Goal: Transaction & Acquisition: Book appointment/travel/reservation

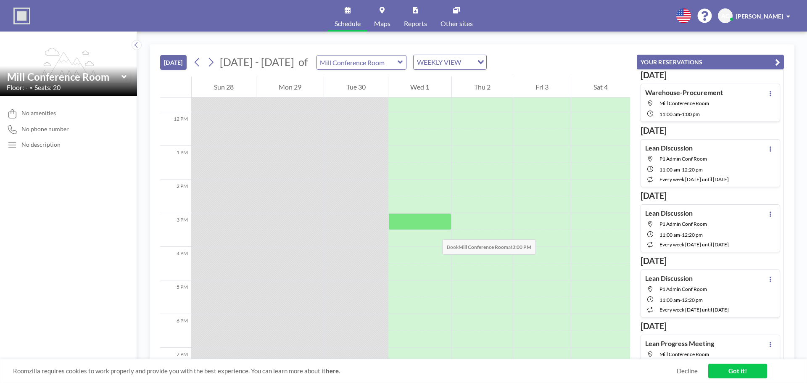
scroll to position [378, 0]
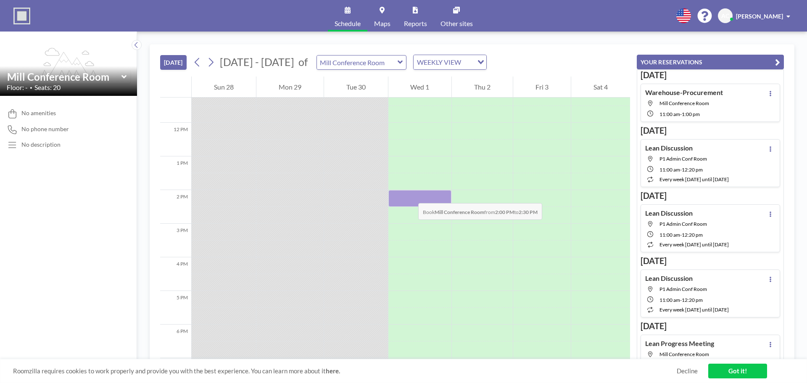
click at [410, 195] on div at bounding box center [419, 198] width 63 height 17
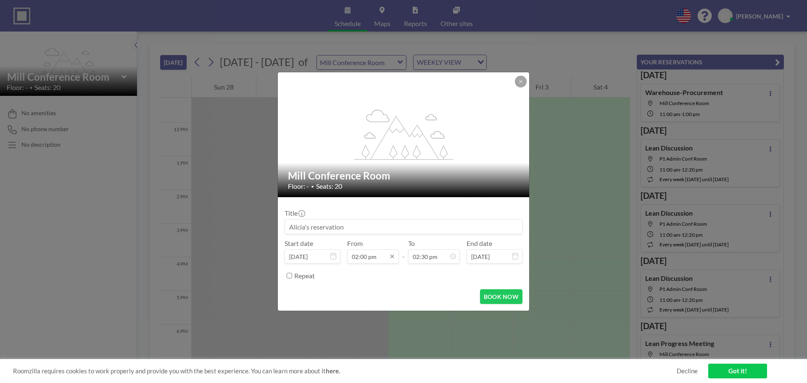
scroll to position [120, 0]
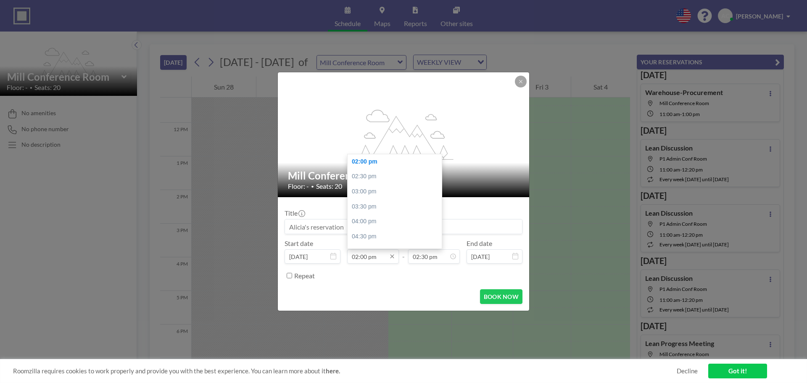
click at [380, 255] on input "02:00 pm" at bounding box center [373, 256] width 52 height 14
click at [369, 179] on div "02:30 pm" at bounding box center [396, 176] width 98 height 15
type input "02:30 pm"
click at [389, 177] on div "03:30 pm" at bounding box center [414, 176] width 98 height 15
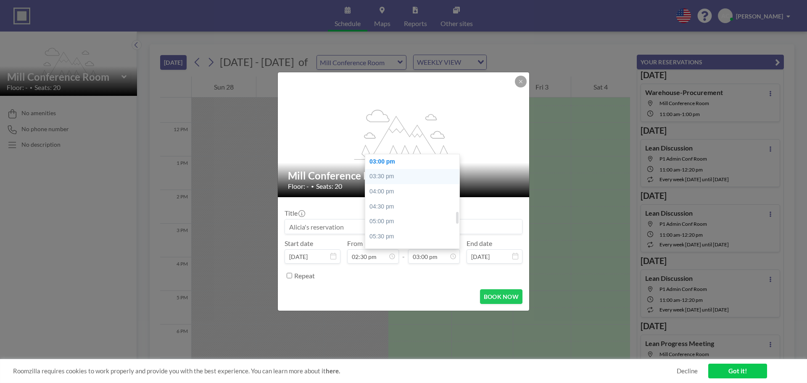
type input "03:30 pm"
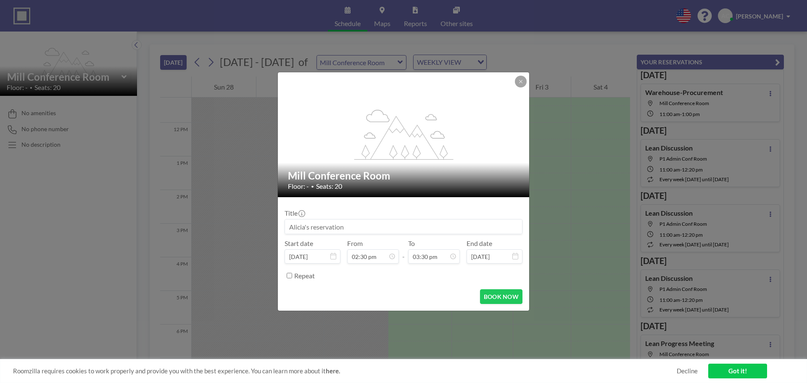
click at [290, 276] on input "Repeat" at bounding box center [289, 275] width 5 height 5
checkbox input "true"
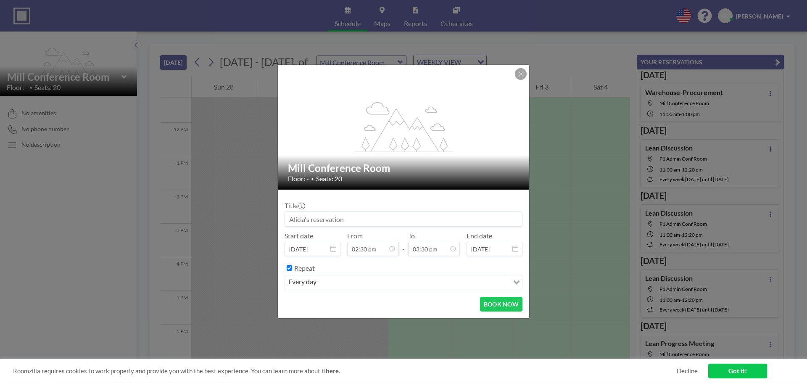
scroll to position [134, 0]
click at [428, 281] on input "Search for option" at bounding box center [413, 282] width 189 height 11
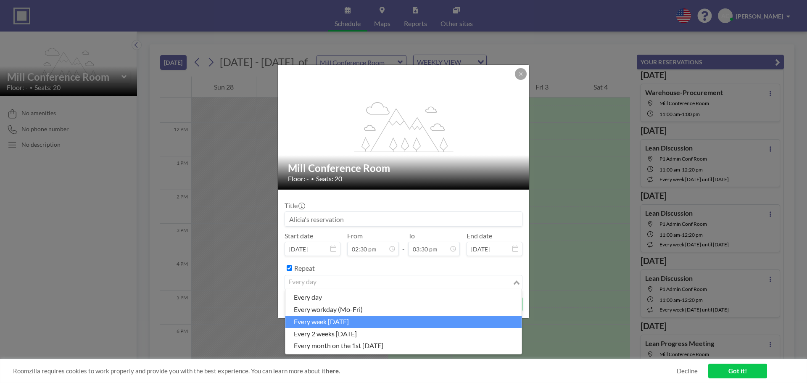
click at [377, 320] on li "every week [DATE]" at bounding box center [403, 322] width 236 height 12
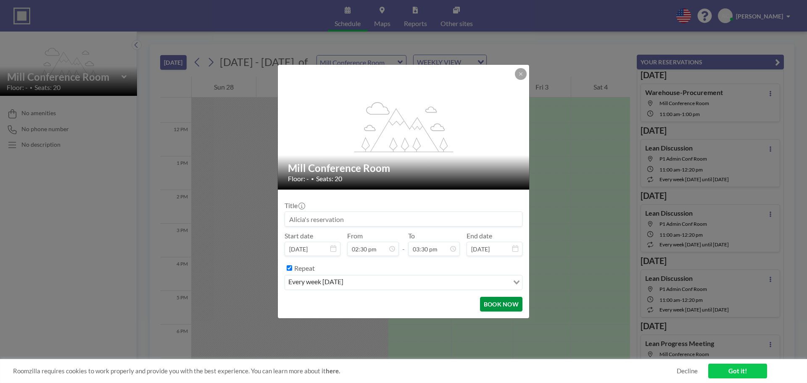
click at [490, 301] on button "BOOK NOW" at bounding box center [501, 304] width 42 height 15
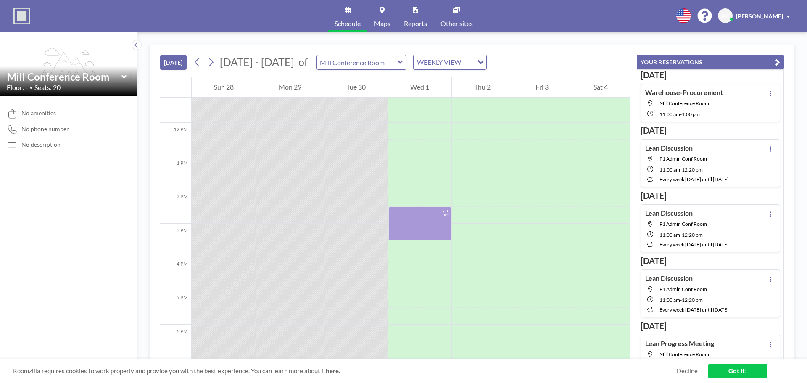
click at [571, 48] on div "[DATE] [DATE] - [DATE] of Mill Conference Room WEEKLY VIEW Loading..." at bounding box center [395, 61] width 470 height 32
click at [600, 33] on div "[DATE] [DATE] - [DATE] of Mill Conference Room WEEKLY VIEW Loading... 12 AM 1 A…" at bounding box center [472, 207] width 670 height 351
